Goal: Task Accomplishment & Management: Complete application form

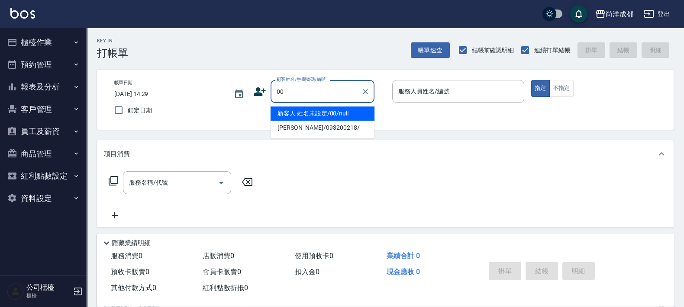
type input "新客人 姓名未設定/00/null"
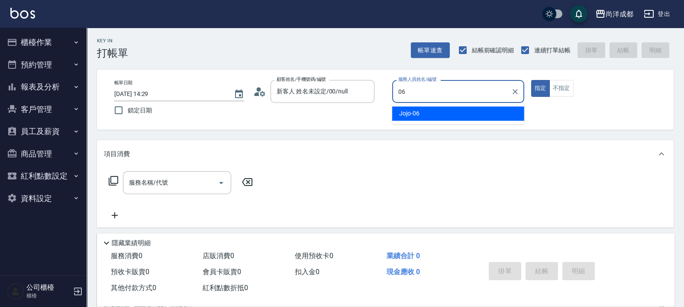
type input "Jojo-06"
type button "true"
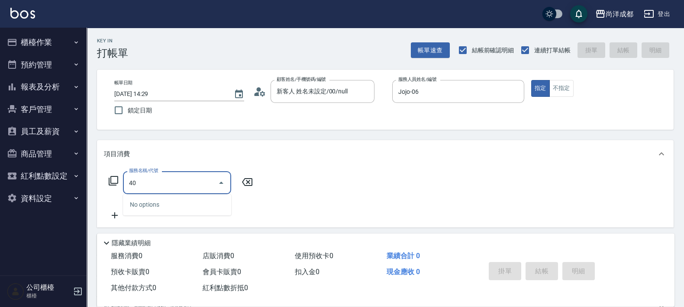
type input "401"
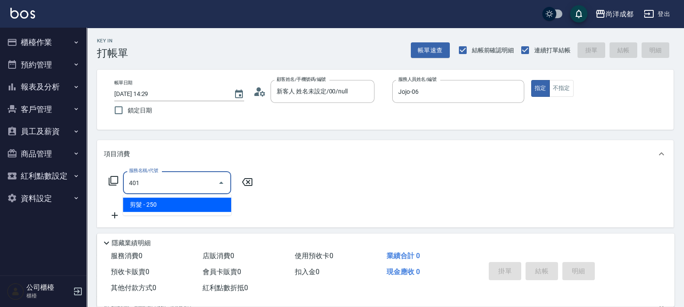
type input "20"
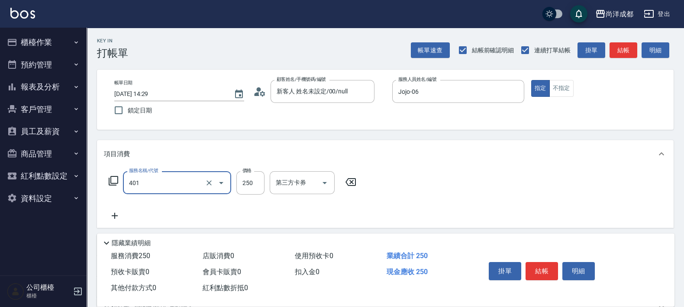
type input "剪髮(401)"
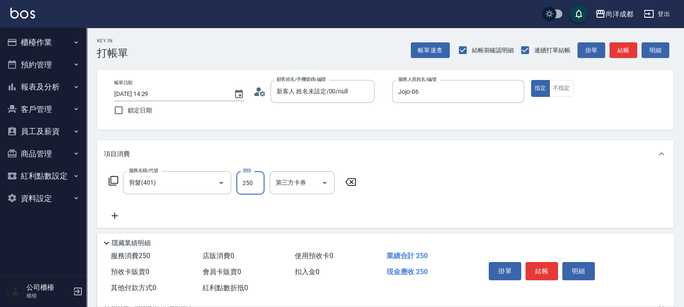
type input "8"
type input "0"
type input "80"
type input "800"
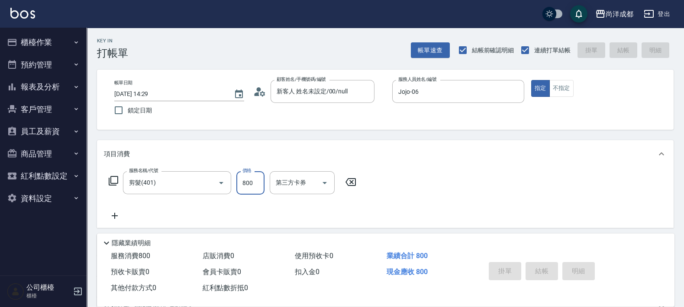
type input "0"
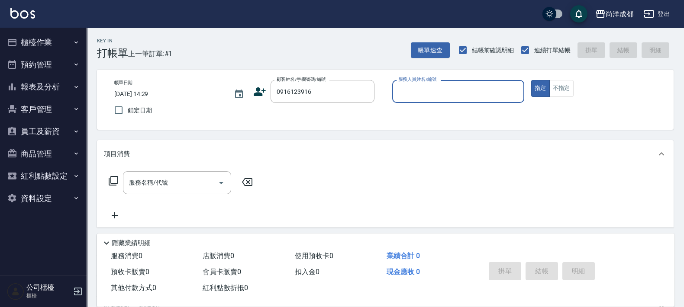
type input "[PERSON_NAME]/0916123916/null"
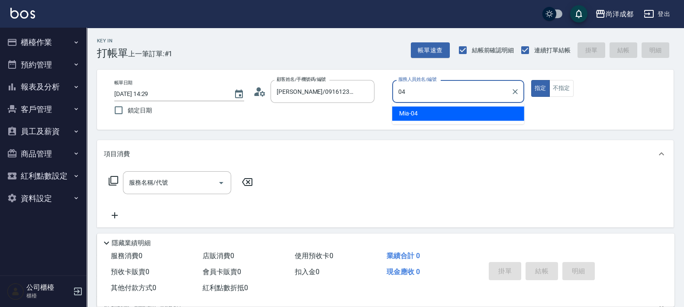
type input "Mia-04"
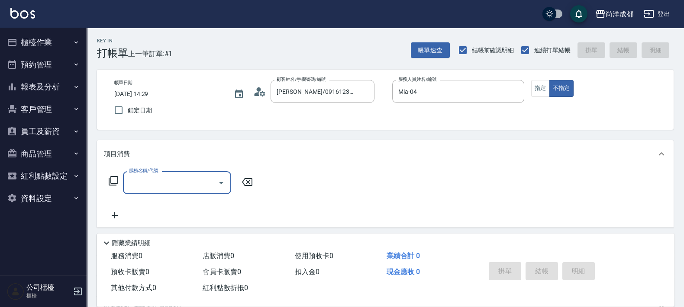
click at [188, 185] on input "服務名稱/代號" at bounding box center [170, 182] width 87 height 15
type input "501"
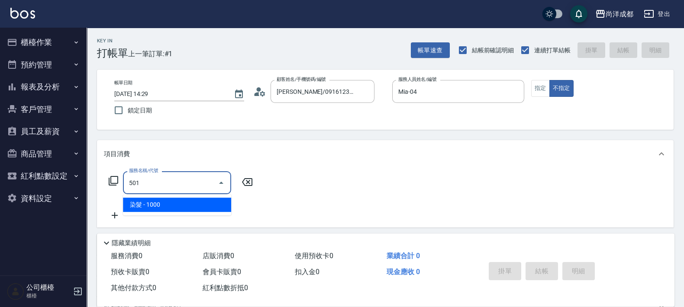
type input "100"
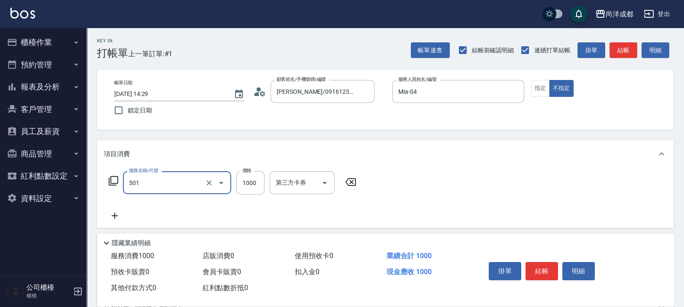
type input "染髮(501)"
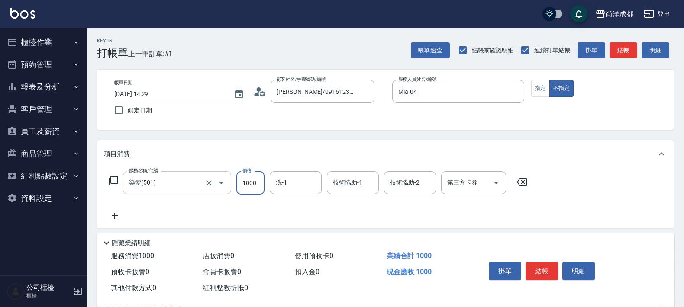
type input "0"
type input "20"
type input "200"
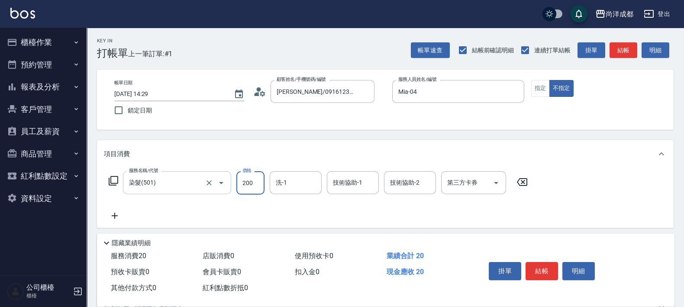
type input "2000"
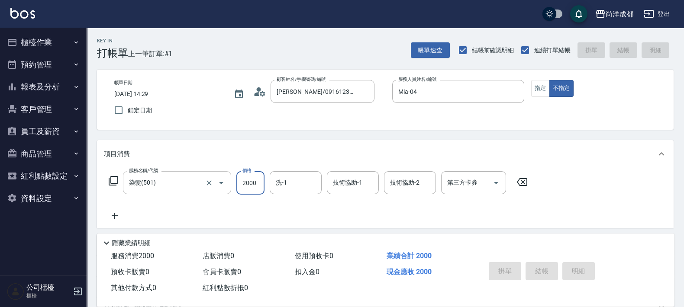
type input "[DATE] 14:30"
type input "0"
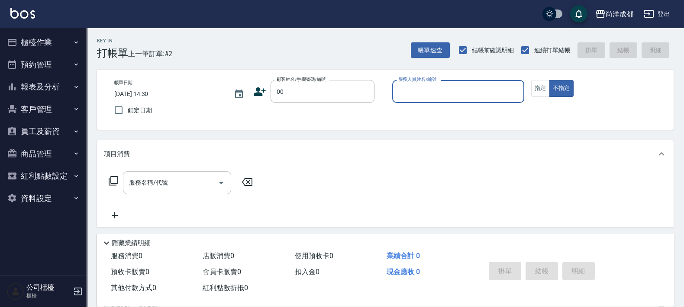
type input "00"
type input "0"
type input "新客人 姓名未設定/00/null"
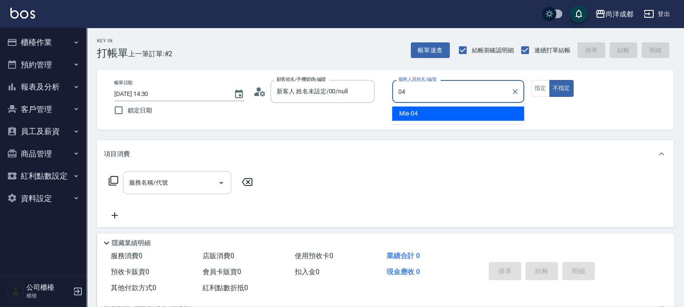
type input "Mia-04"
type button "false"
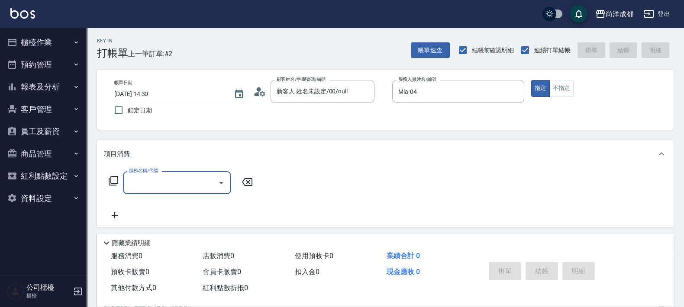
click at [163, 182] on input "服務名稱/代號" at bounding box center [170, 182] width 87 height 15
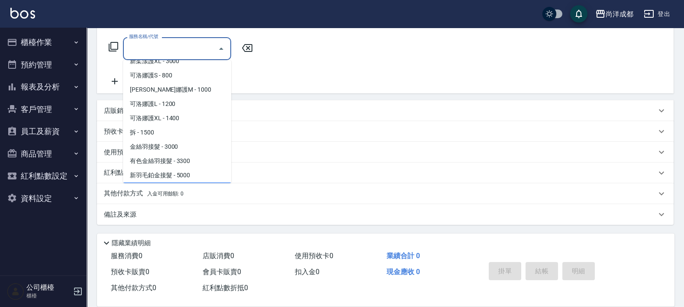
scroll to position [489, 0]
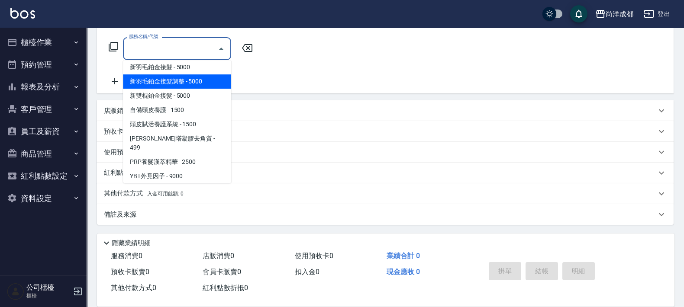
click at [201, 86] on span "新羽毛鉑金接髮調整 - 5000" at bounding box center [177, 81] width 108 height 14
type input "新羽毛鉑金接髮調整 (705)"
type input "500"
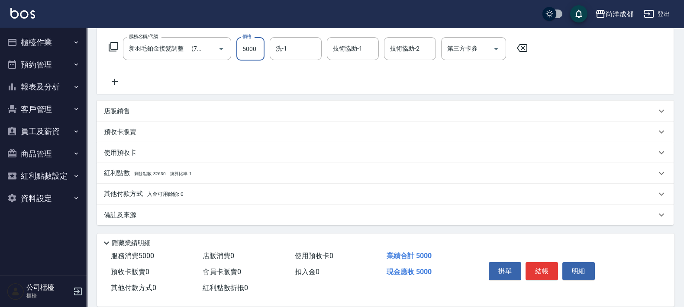
type input "3"
type input "0"
type input "30"
type input "300"
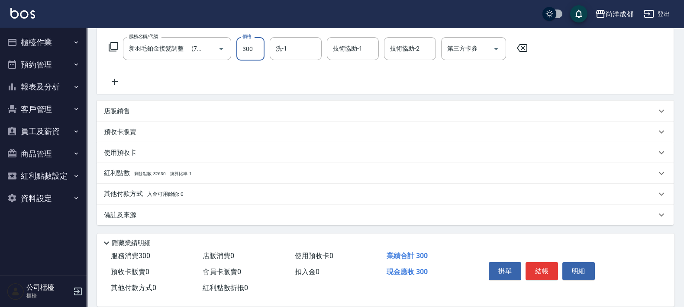
type input "300"
type input "3000"
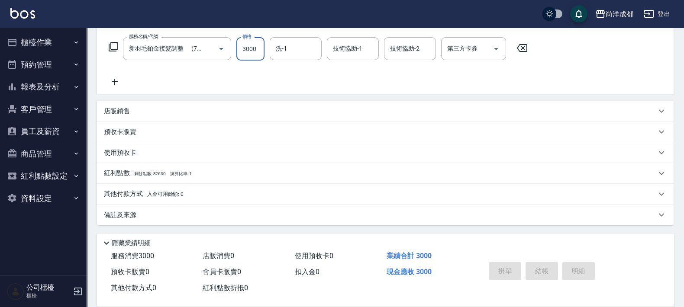
type input "[DATE] 14:31"
type input "0"
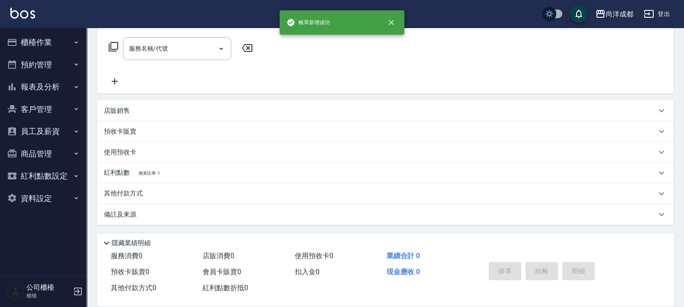
scroll to position [0, 0]
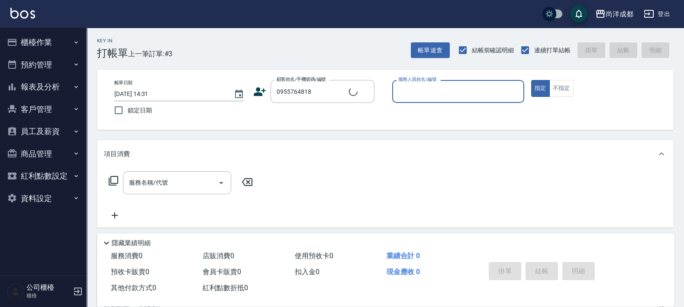
type input "[PERSON_NAME]/0955764818/null"
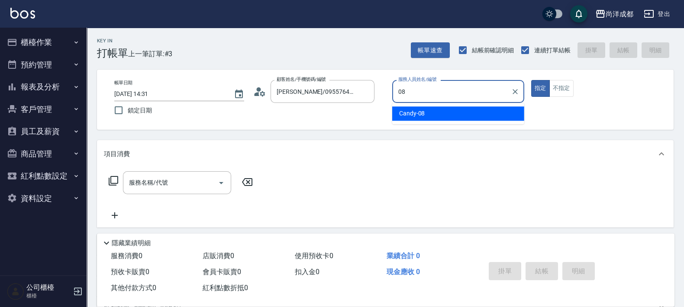
type input "Candy-08"
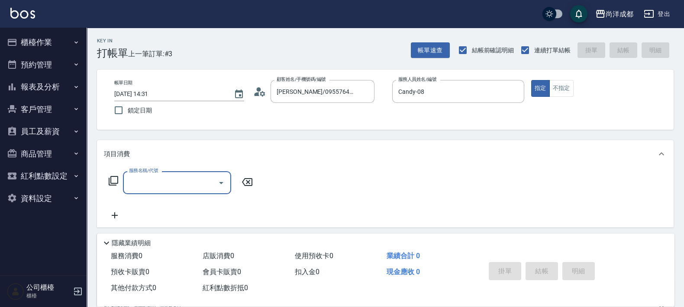
click at [262, 88] on icon at bounding box center [259, 91] width 13 height 13
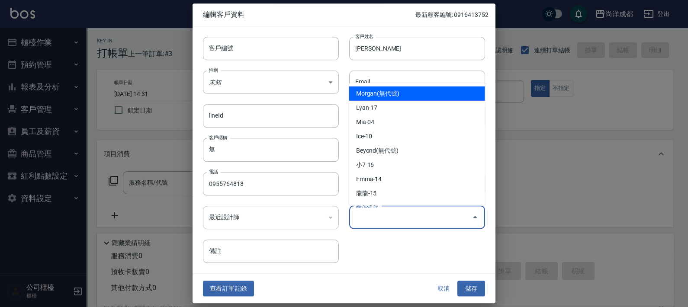
click at [390, 222] on input "偏好設計師" at bounding box center [410, 217] width 115 height 15
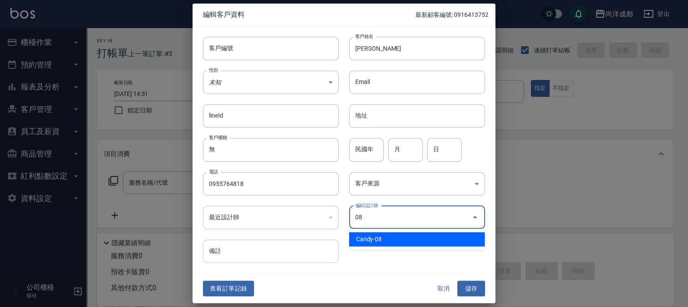
type input "Candy"
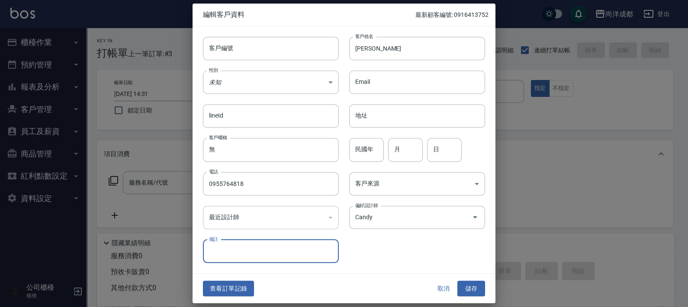
click at [458, 281] on button "儲存" at bounding box center [472, 289] width 28 height 16
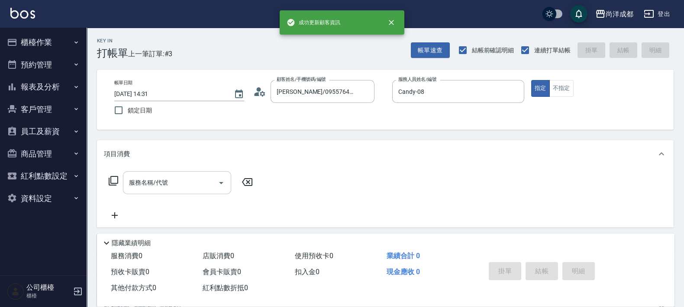
click at [178, 193] on div "服務名稱/代號" at bounding box center [177, 182] width 108 height 23
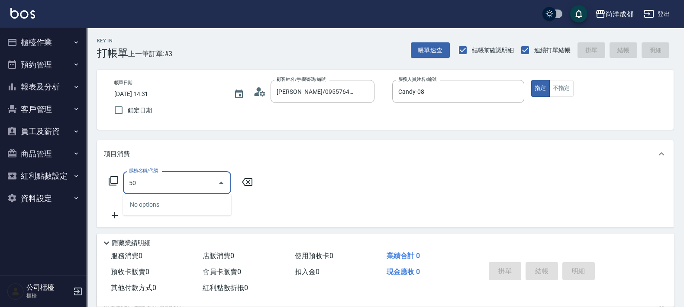
type input "501"
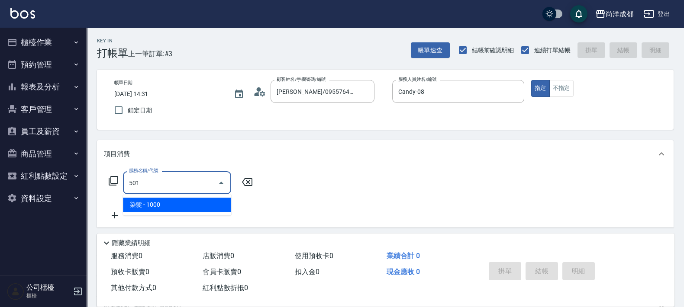
type input "100"
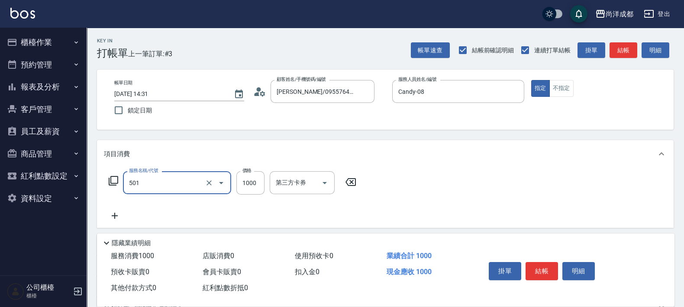
type input "染髮(501)"
type input "1"
type input "0"
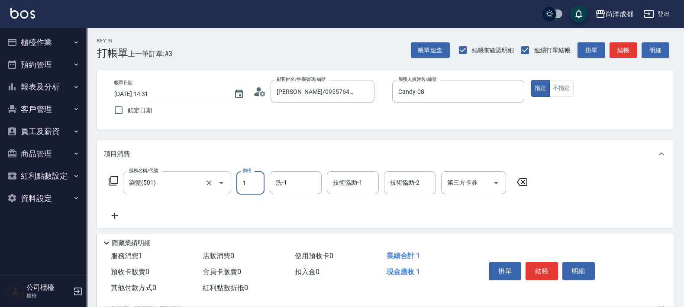
type input "16"
type input "10"
type input "1680"
type input "160"
type input "1680"
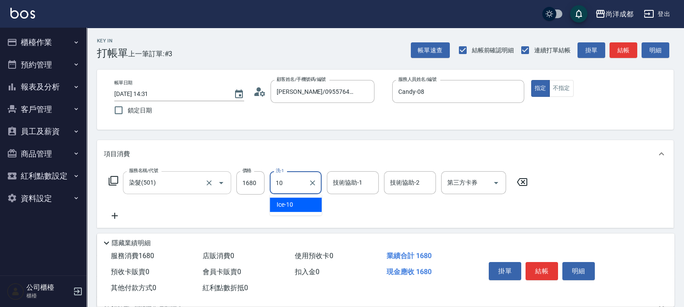
type input "Ice-10"
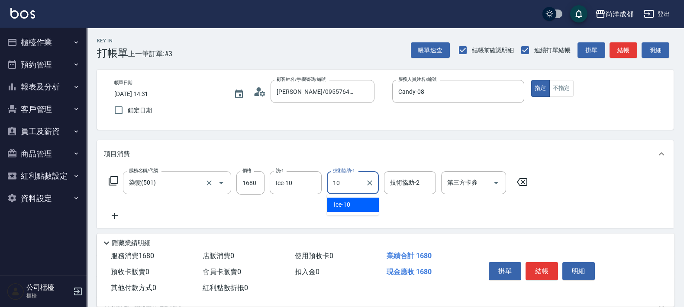
type input "Ice-10"
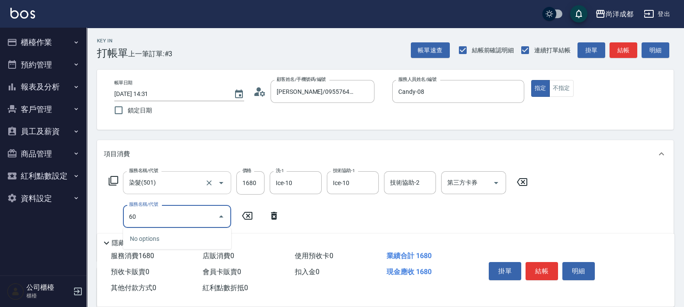
type input "601"
type input "260"
type input "自備護髮(1000以上)(601)"
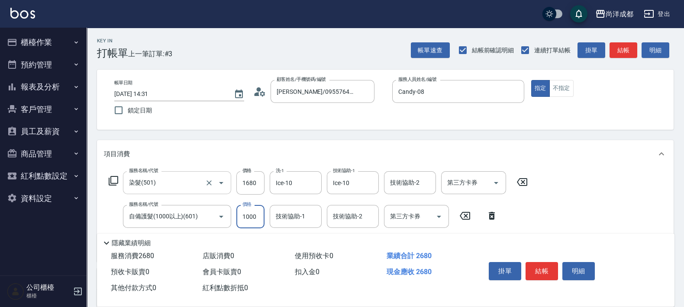
type input "2"
type input "160"
type input "20"
type input "170"
type input "200"
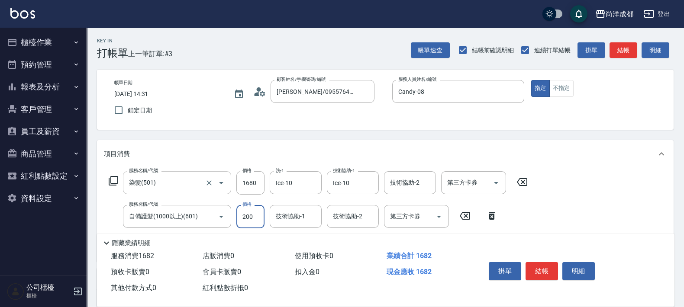
type input "180"
type input "2000"
type input "360"
type input "2000"
type input "Ice-10"
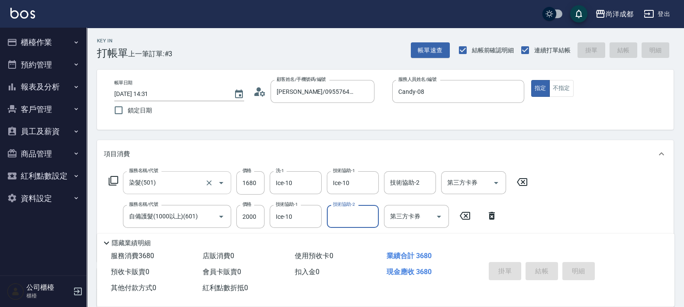
type input "0"
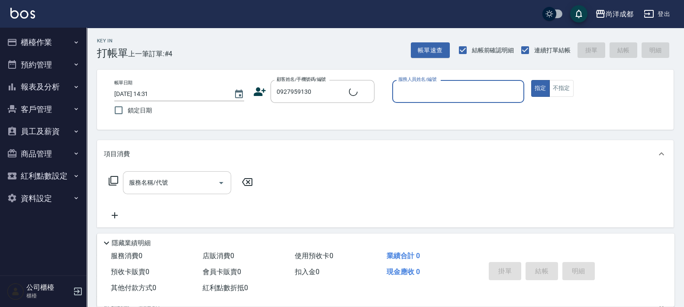
type input "[PERSON_NAME]/0927959130/null"
type input "[PERSON_NAME]-01"
click at [531, 80] on button "指定" at bounding box center [540, 88] width 19 height 17
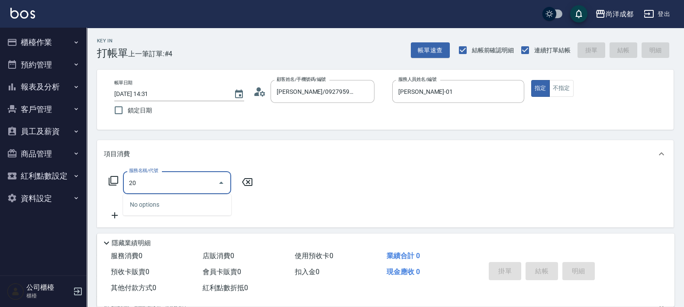
type input "201"
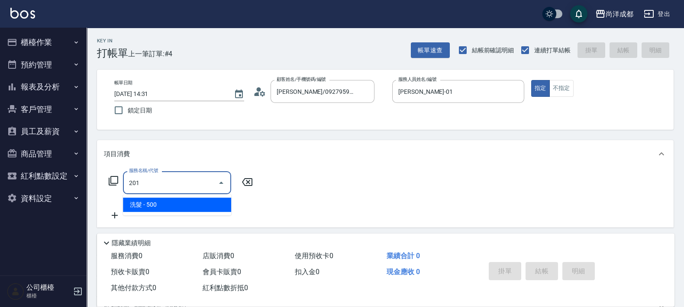
type input "50"
type input "洗髮(201)"
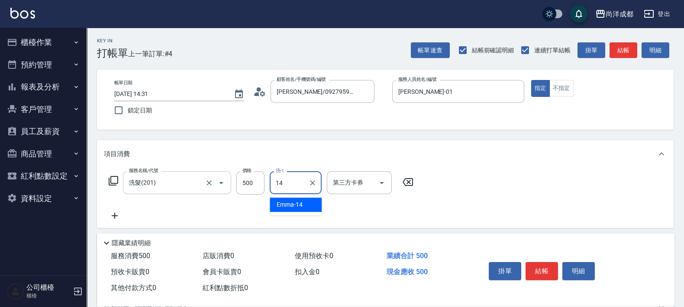
type input "Emma-14"
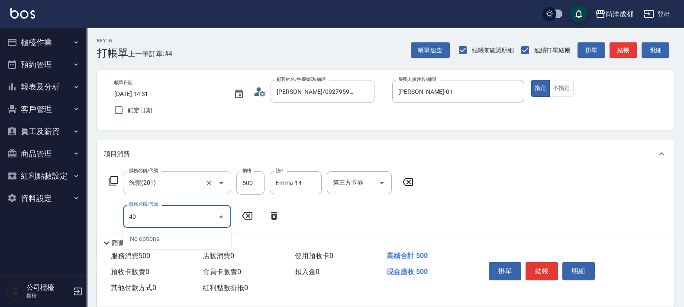
type input "401"
type input "70"
type input "剪髮(401)"
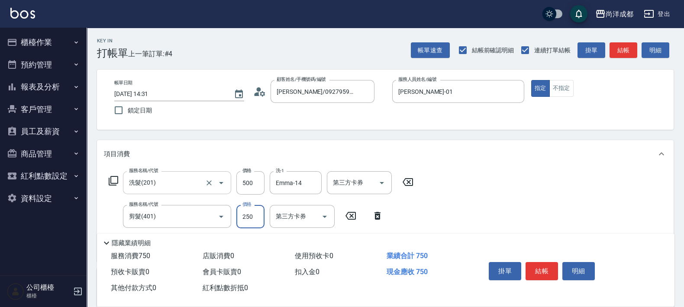
type input "8"
type input "50"
type input "80"
type input "130"
type input "800"
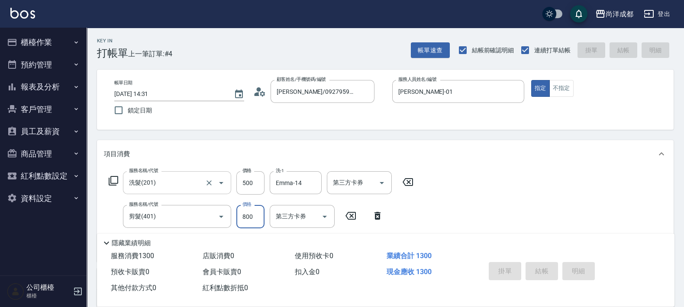
type input "[DATE] 14:32"
type input "0"
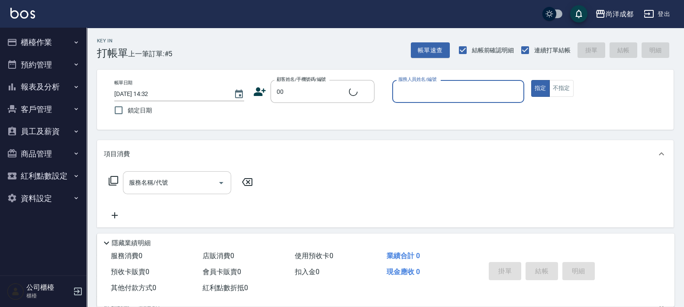
type input "新客人 姓名未設定/00/null"
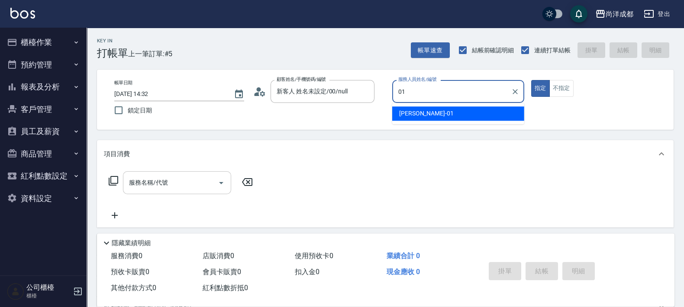
type input "[PERSON_NAME]-01"
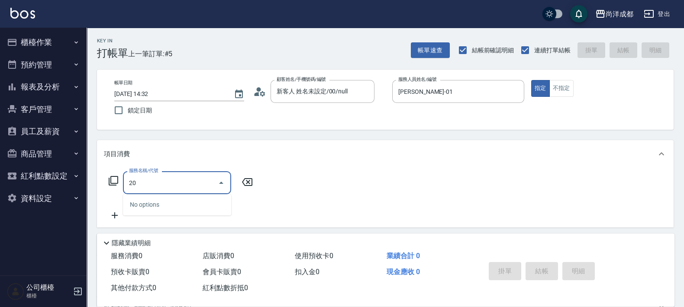
type input "201"
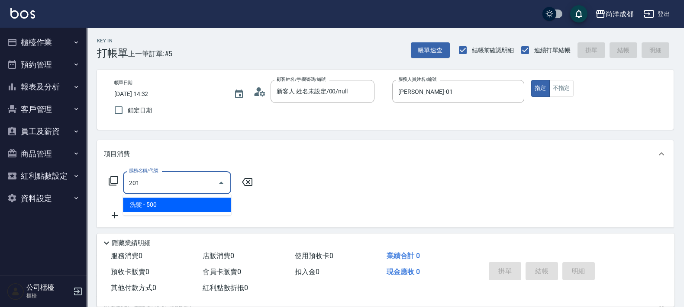
type input "50"
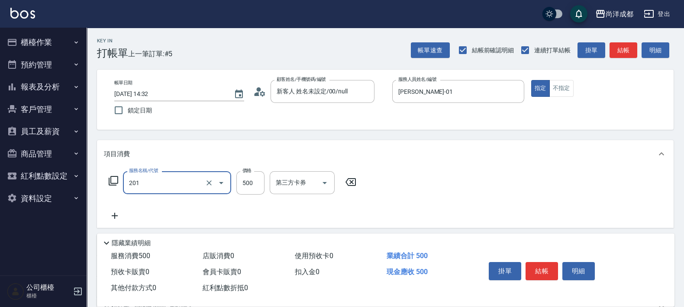
type input "洗髮(201)"
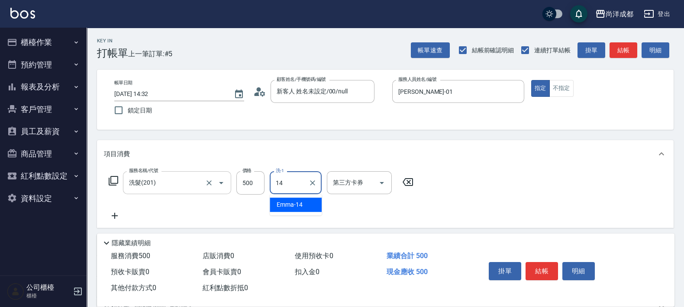
type input "Emma-14"
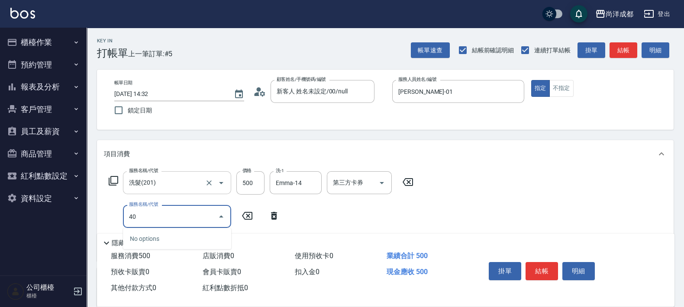
type input "401"
type input "70"
type input "剪髮(401)"
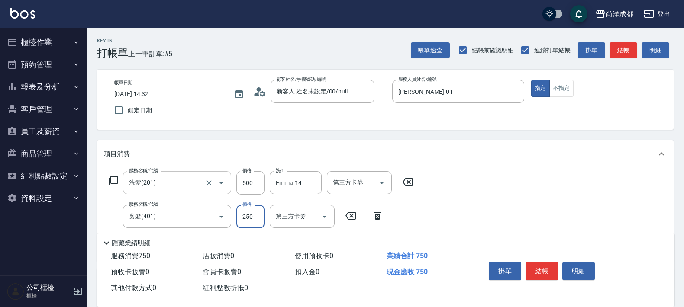
type input "8"
type input "50"
type input "800"
type input "130"
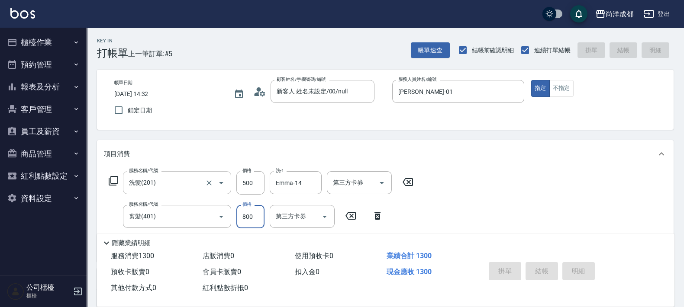
type input "0"
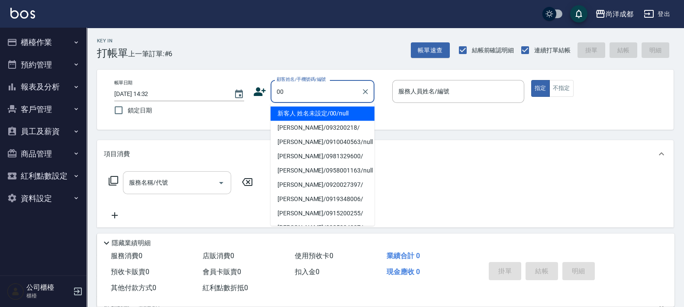
type input "新客人 姓名未設定/00/null"
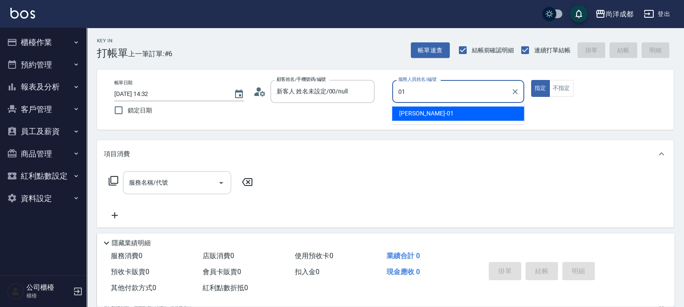
type input "[PERSON_NAME]-01"
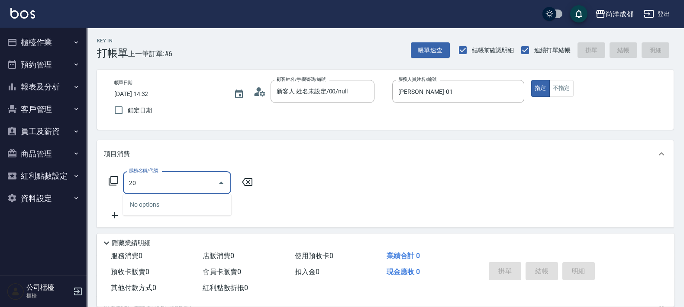
type input "201"
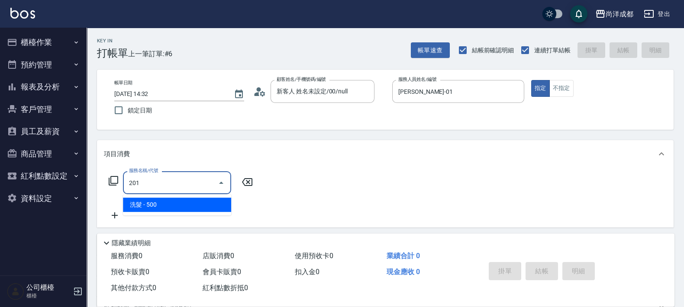
type input "50"
type input "洗髮(201)"
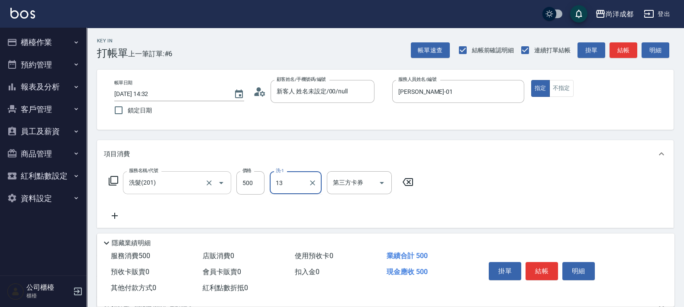
type input "Peggy-13"
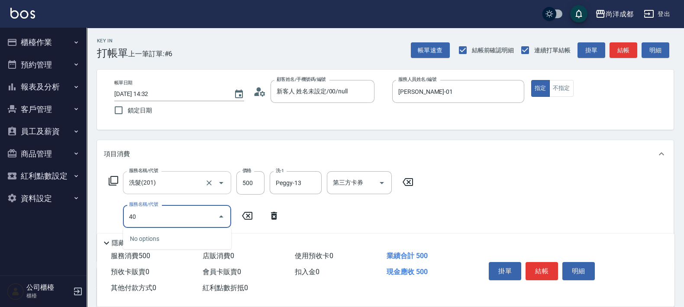
type input "401"
type input "70"
type input "剪髮(401)"
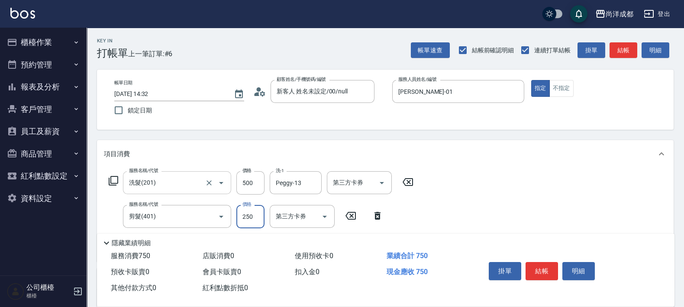
type input "8"
type input "50"
type input "80"
type input "130"
type input "800"
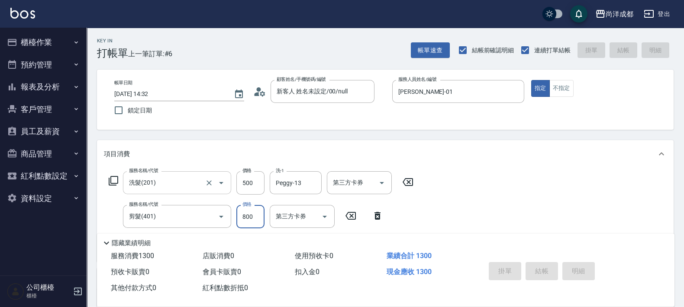
type input "0"
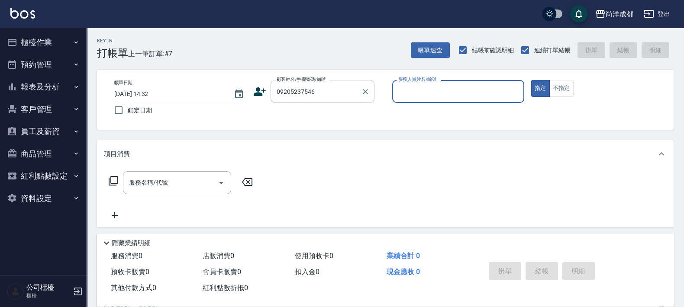
click at [346, 97] on input "09205237546" at bounding box center [315, 91] width 83 height 15
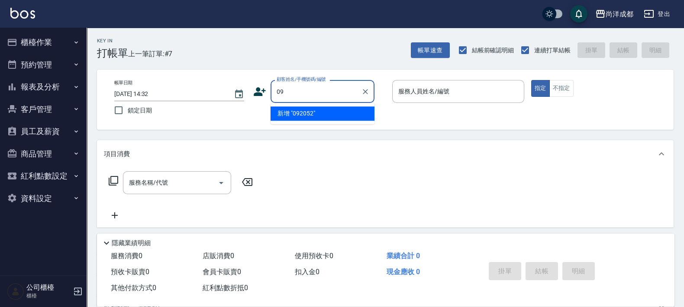
type input "0"
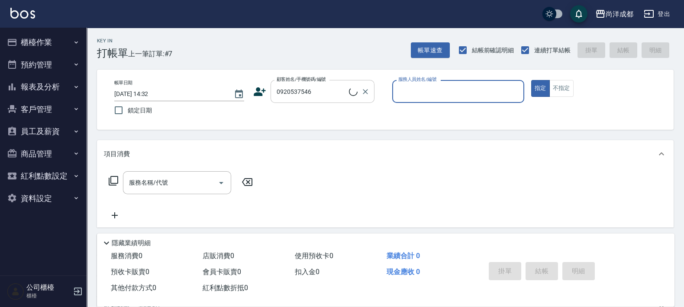
type input "[PERSON_NAME]/0920537546/null"
type input "[PERSON_NAME]-01"
click at [531, 80] on button "指定" at bounding box center [540, 88] width 19 height 17
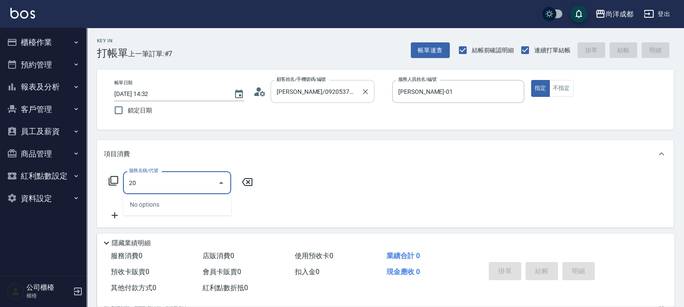
type input "201"
type input "50"
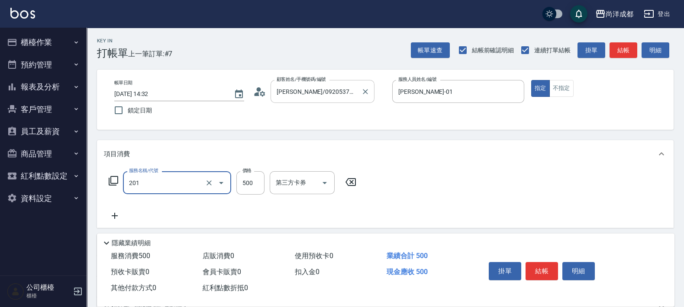
type input "洗髮(201)"
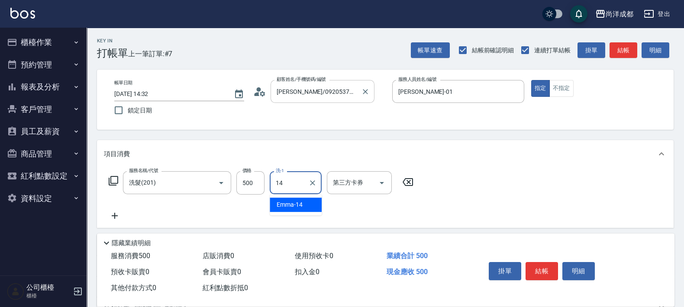
type input "Emma-14"
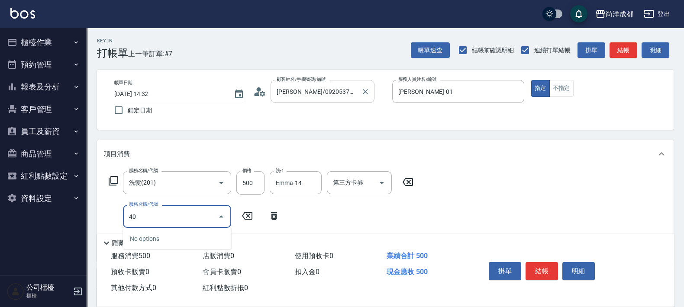
type input "401"
type input "70"
type input "剪髮(401)"
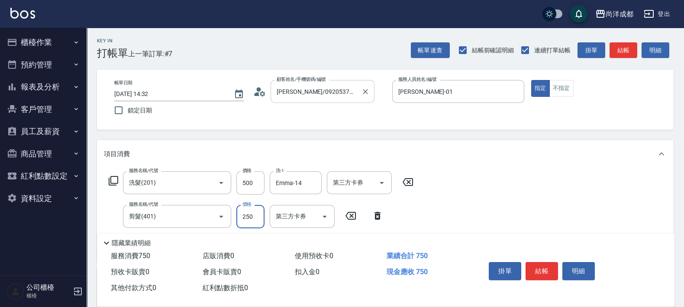
type input "50"
type input "80"
type input "130"
type input "800"
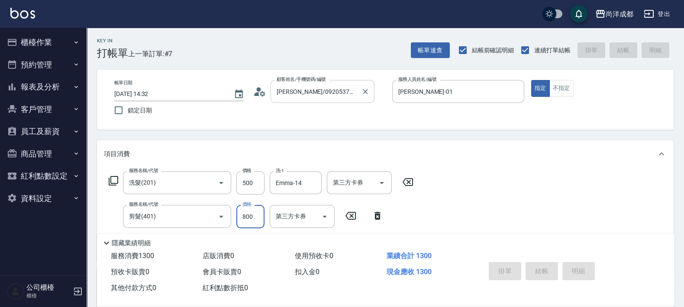
type input "[DATE] 14:33"
type input "0"
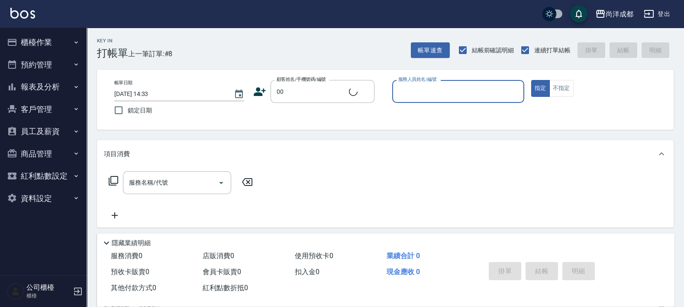
type input "新客人 姓名未設定/00/null"
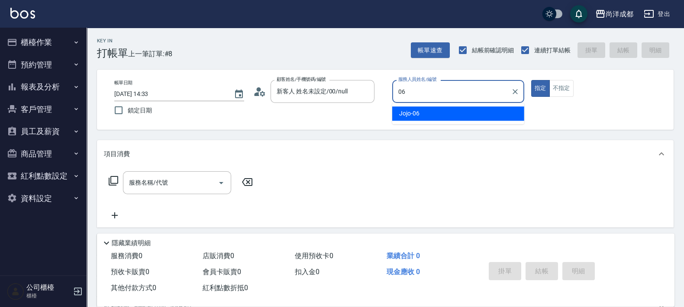
type input "Jojo-06"
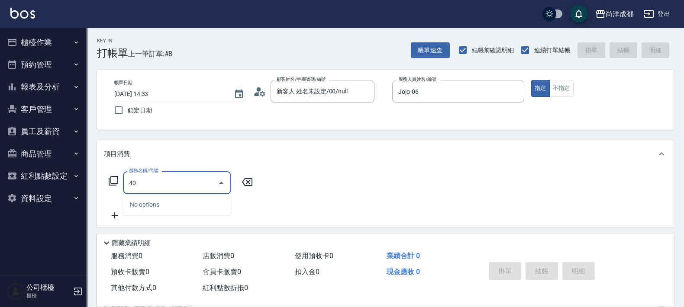
type input "401"
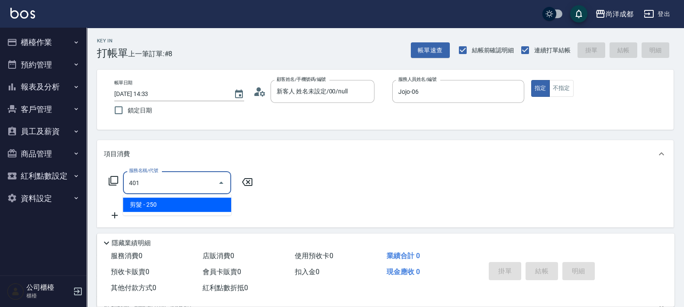
type input "20"
type input "剪髮(401)"
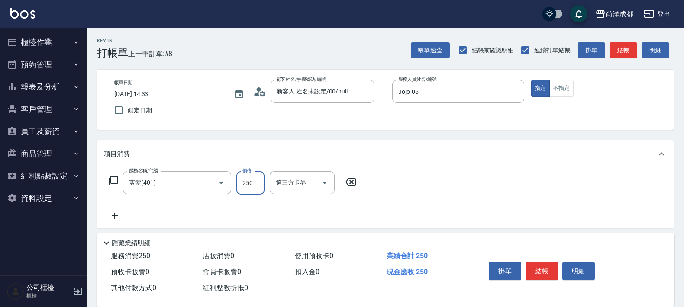
type input "8"
type input "0"
type input "80"
type input "800"
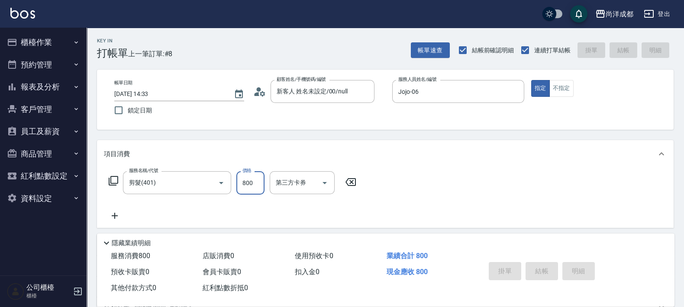
type input "0"
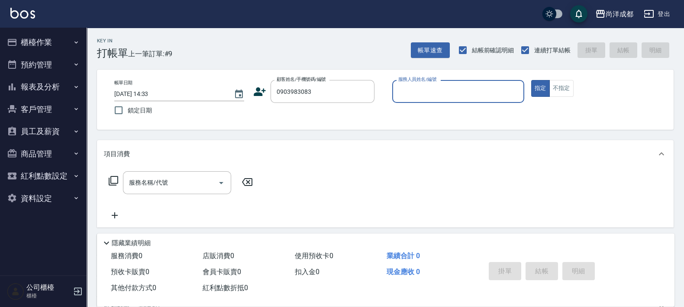
type input "[PERSON_NAME]/0903983083/"
type input "Candy-08"
click at [516, 92] on icon "Clear" at bounding box center [515, 91] width 9 height 9
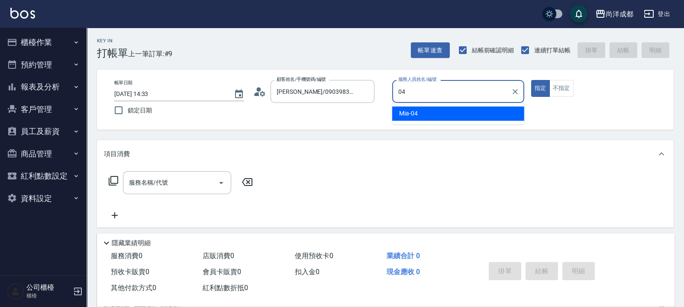
type input "Mia-04"
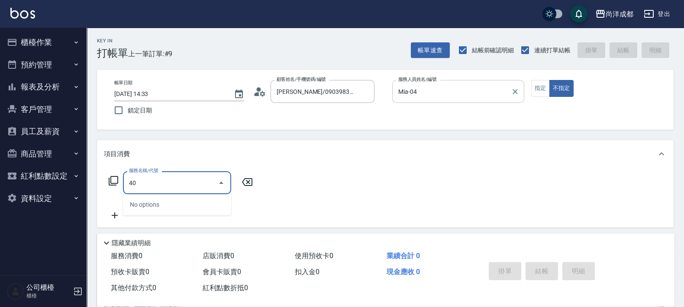
type input "401"
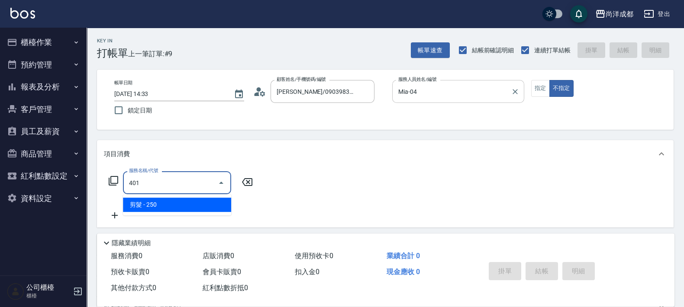
type input "20"
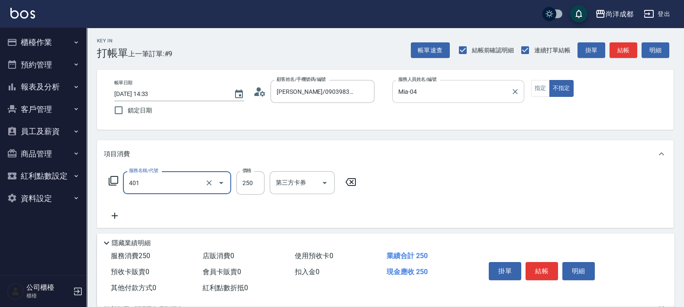
type input "剪髮(401)"
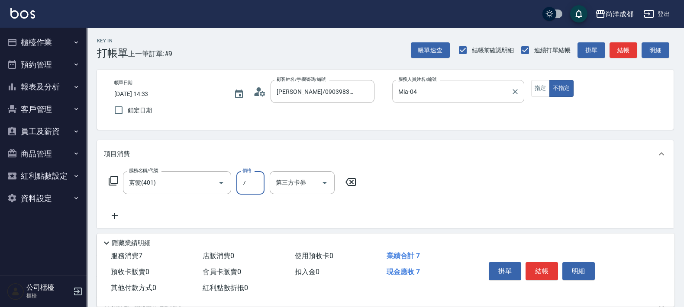
type input "0"
type input "786"
type input "70"
type input "786"
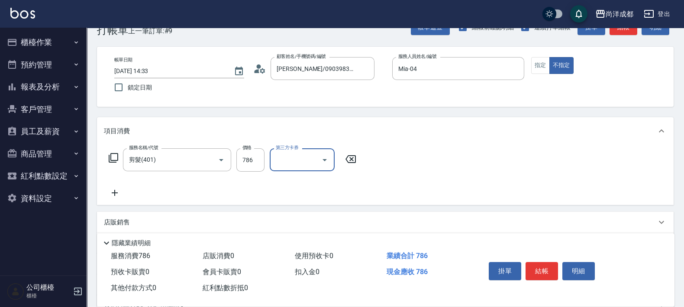
scroll to position [134, 0]
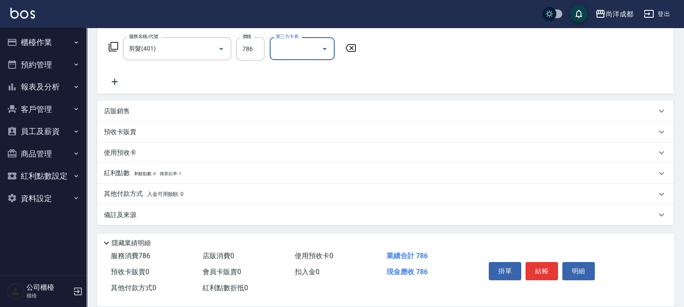
click at [177, 190] on p "其他付款方式 入金可用餘額: 0" at bounding box center [144, 195] width 80 height 10
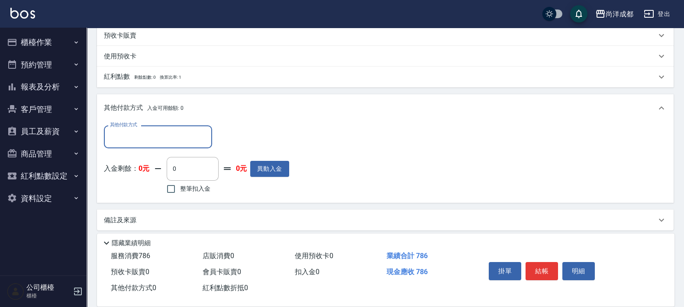
scroll to position [235, 0]
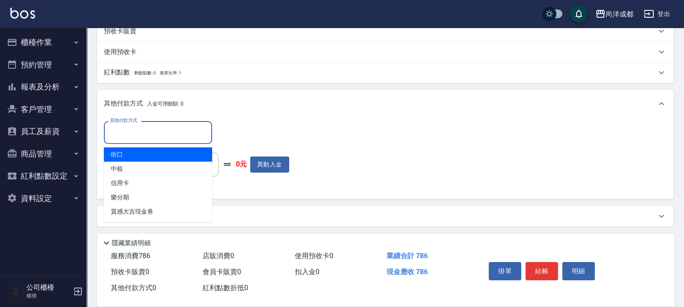
click at [167, 129] on input "其他付款方式" at bounding box center [158, 132] width 100 height 15
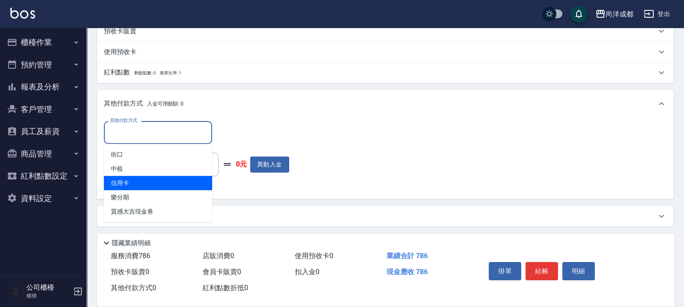
click at [162, 184] on span "信用卡" at bounding box center [158, 183] width 108 height 14
type input "信用卡"
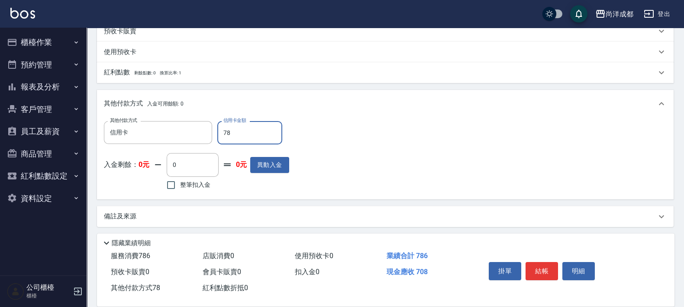
type input "786"
type input "0"
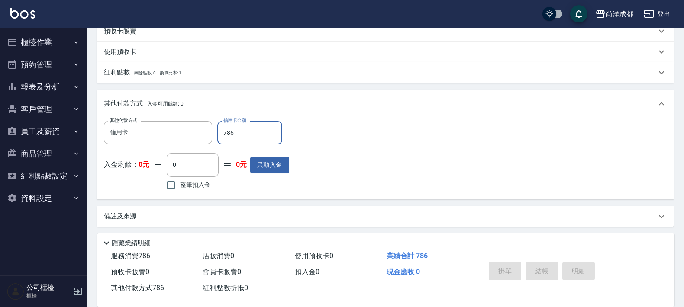
type input "[DATE] 14:34"
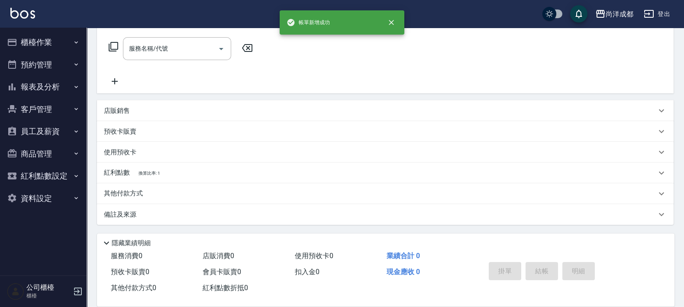
scroll to position [0, 0]
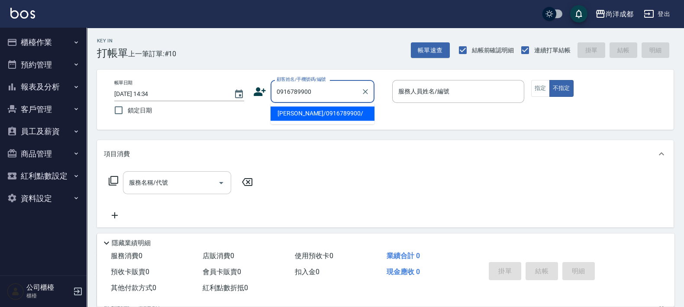
type input "[PERSON_NAME]/0916789900/"
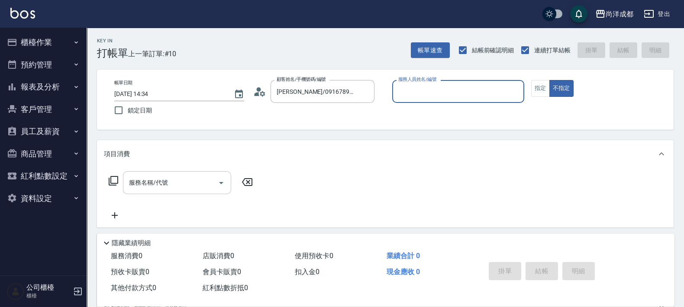
type input "Candy-08"
click at [549, 80] on button "不指定" at bounding box center [561, 88] width 24 height 17
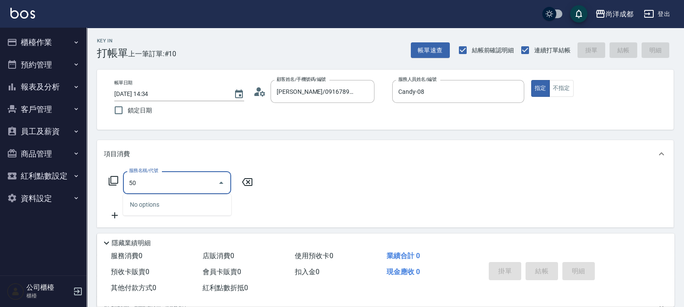
type input "501"
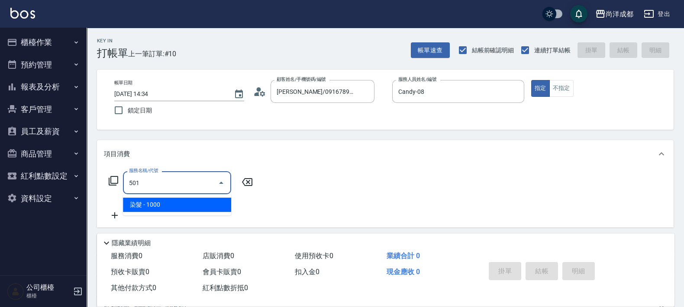
type input "100"
type input "染髮(501)"
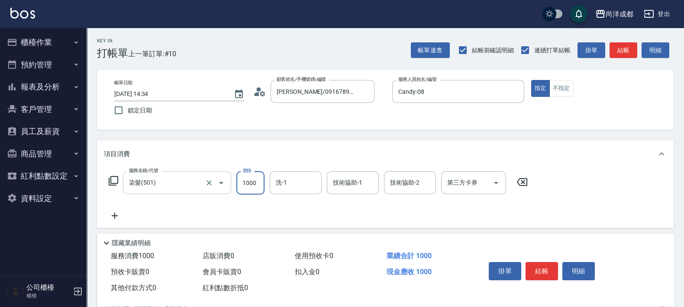
type input "1"
type input "0"
type input "114"
type input "10"
type input "1141"
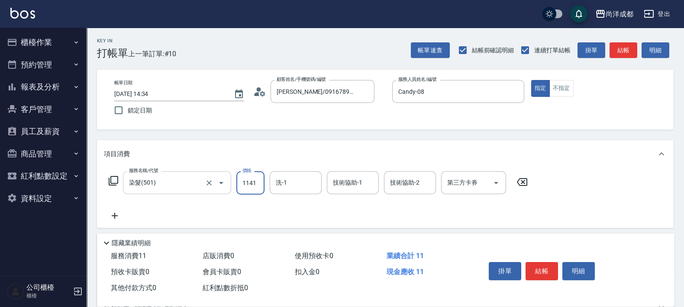
type input "110"
type input "1141"
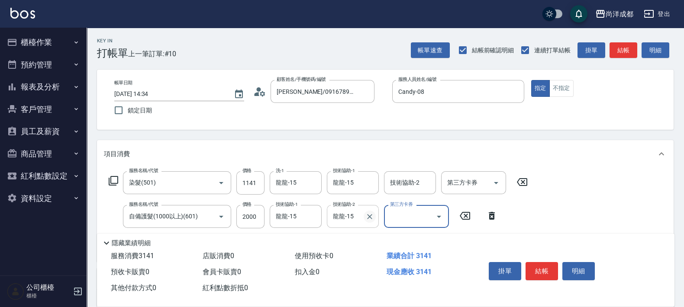
click at [370, 213] on icon "Clear" at bounding box center [369, 217] width 9 height 9
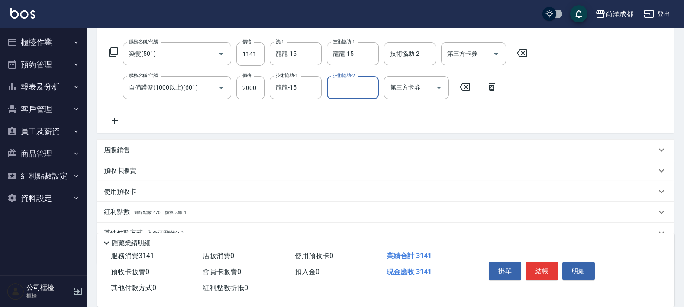
scroll to position [168, 0]
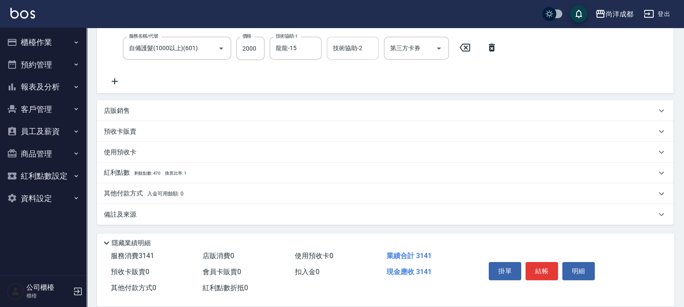
click at [175, 193] on span "入金可用餘額: 0" at bounding box center [165, 194] width 37 height 6
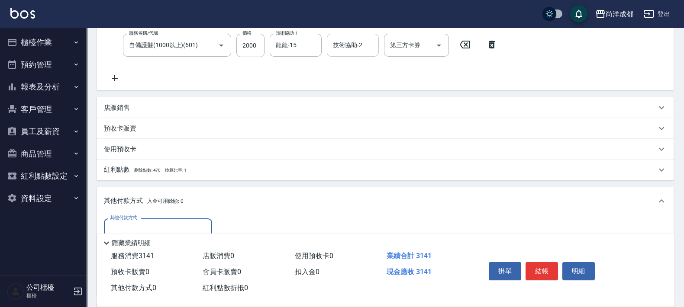
scroll to position [0, 0]
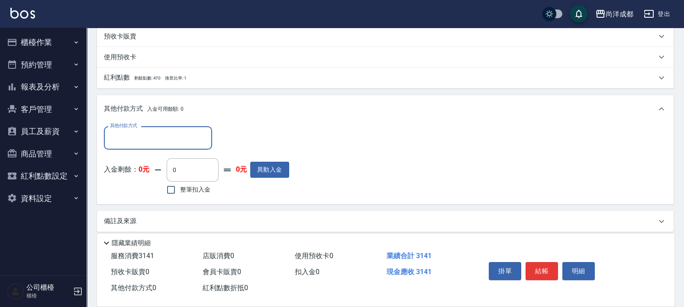
click at [162, 144] on input "其他付款方式" at bounding box center [158, 137] width 100 height 15
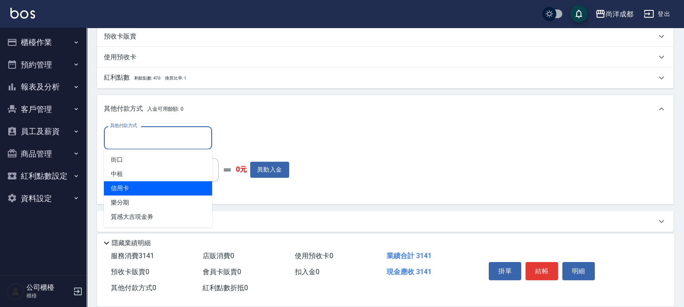
click at [167, 193] on span "信用卡" at bounding box center [158, 188] width 108 height 14
